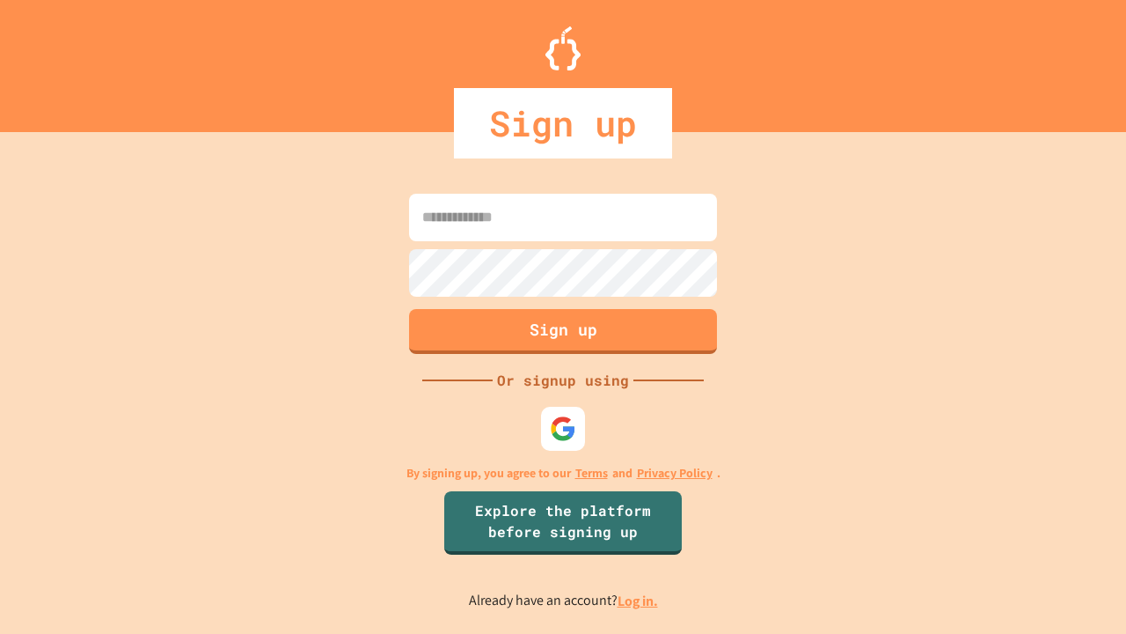
click at [639, 600] on link "Log in." at bounding box center [638, 600] width 40 height 18
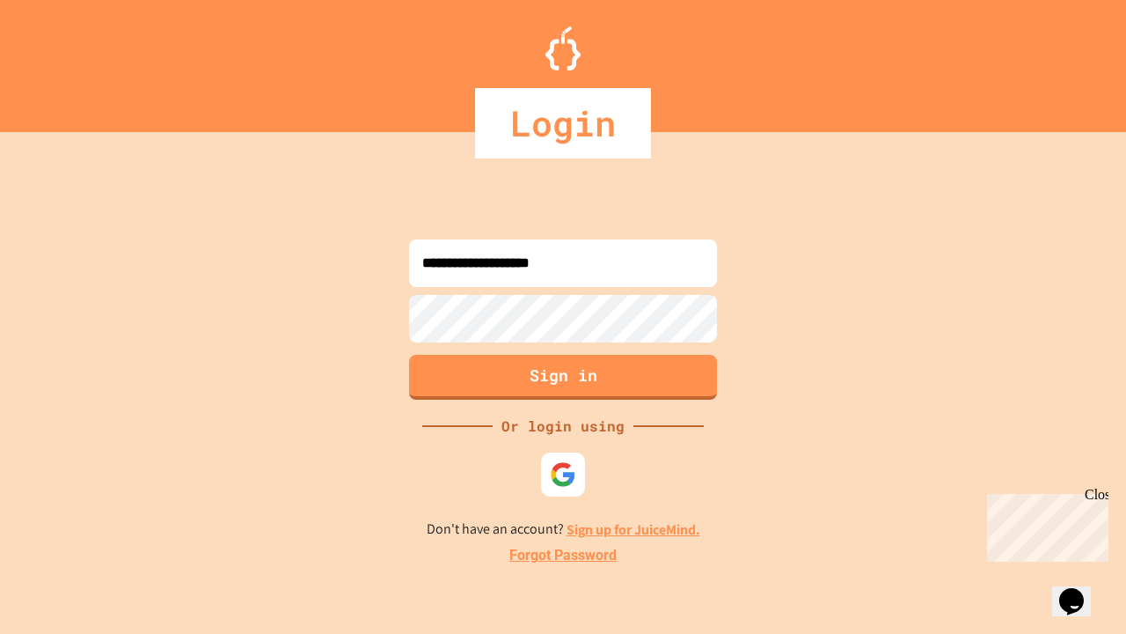
type input "**********"
